Goal: Information Seeking & Learning: Learn about a topic

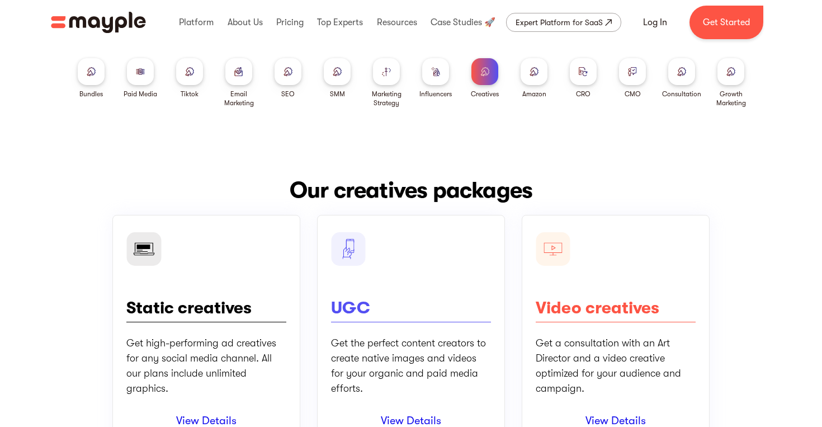
click at [89, 61] on div at bounding box center [91, 71] width 27 height 27
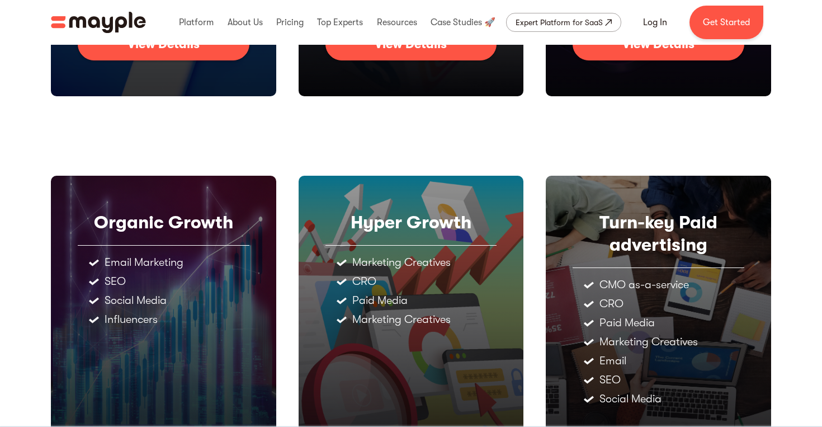
scroll to position [551, 0]
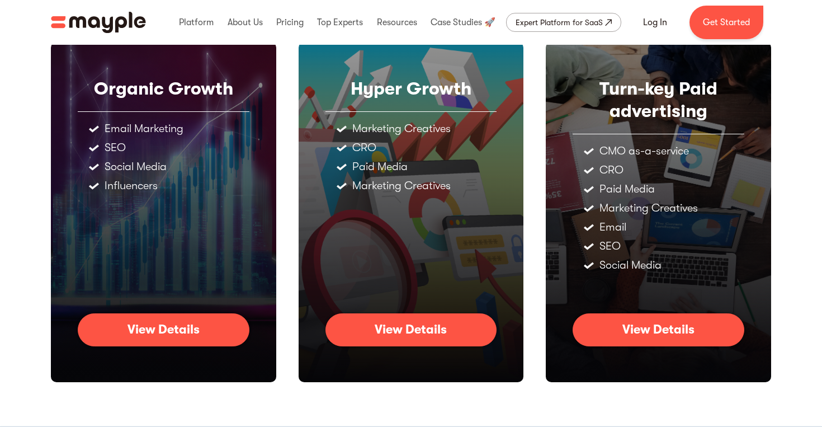
click at [193, 332] on div "View Details" at bounding box center [163, 329] width 72 height 15
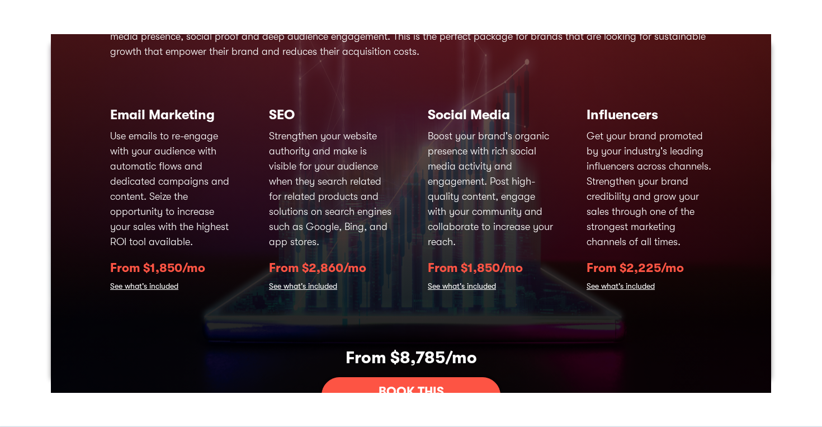
scroll to position [0, 0]
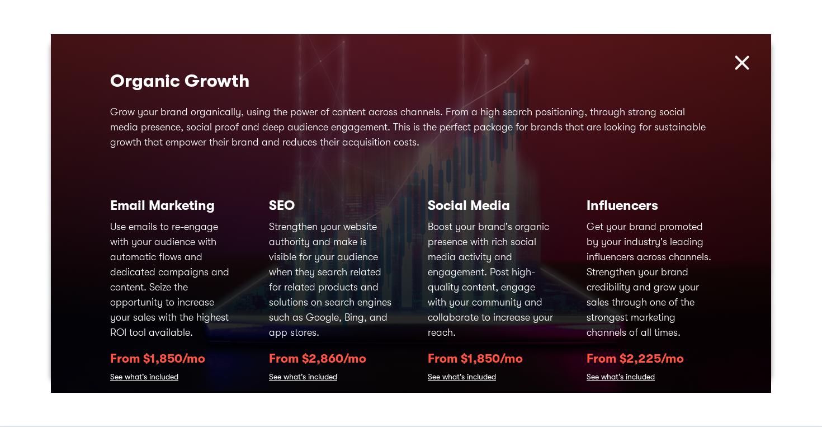
click at [744, 58] on img at bounding box center [742, 63] width 24 height 24
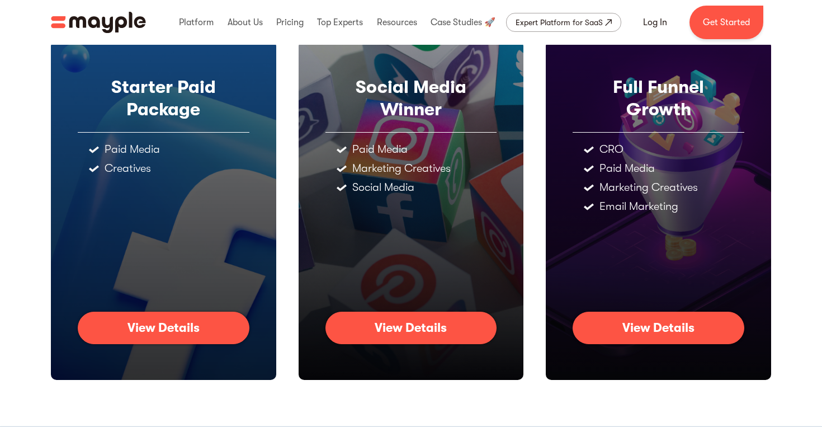
scroll to position [134, 0]
